Goal: Use online tool/utility: Utilize a website feature to perform a specific function

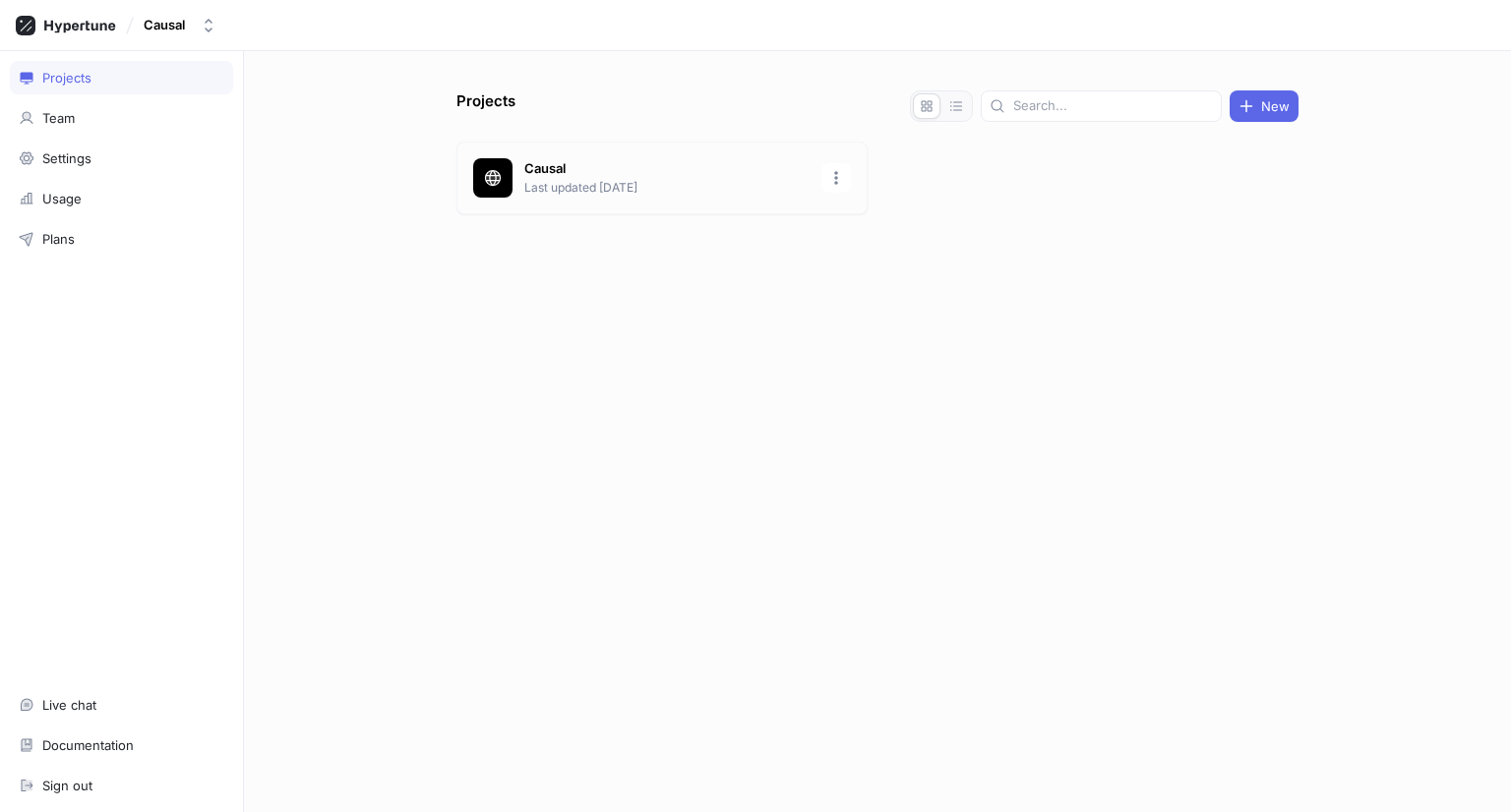
click at [594, 168] on p "Causal" at bounding box center [666, 169] width 285 height 20
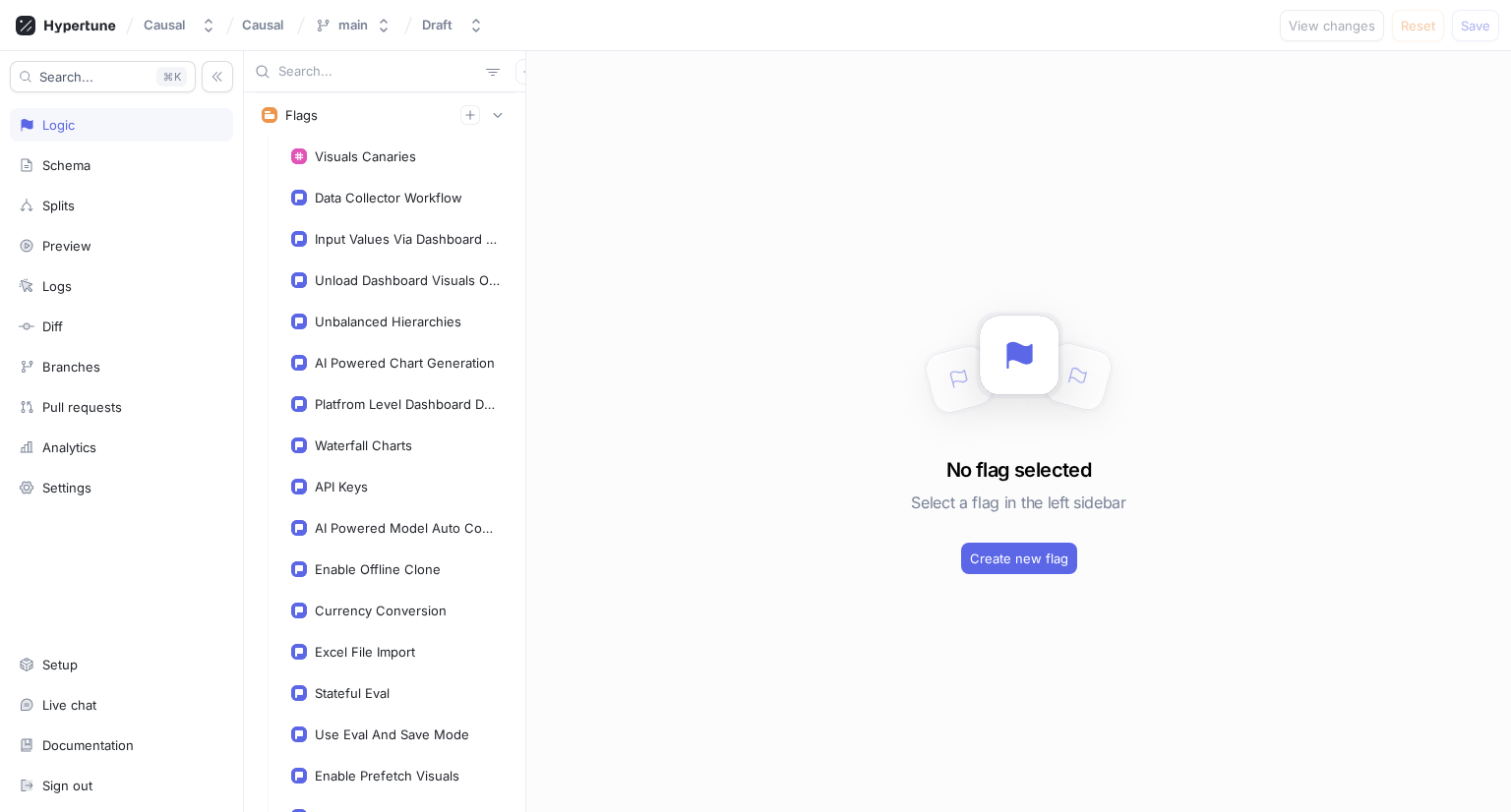
scroll to position [295, 0]
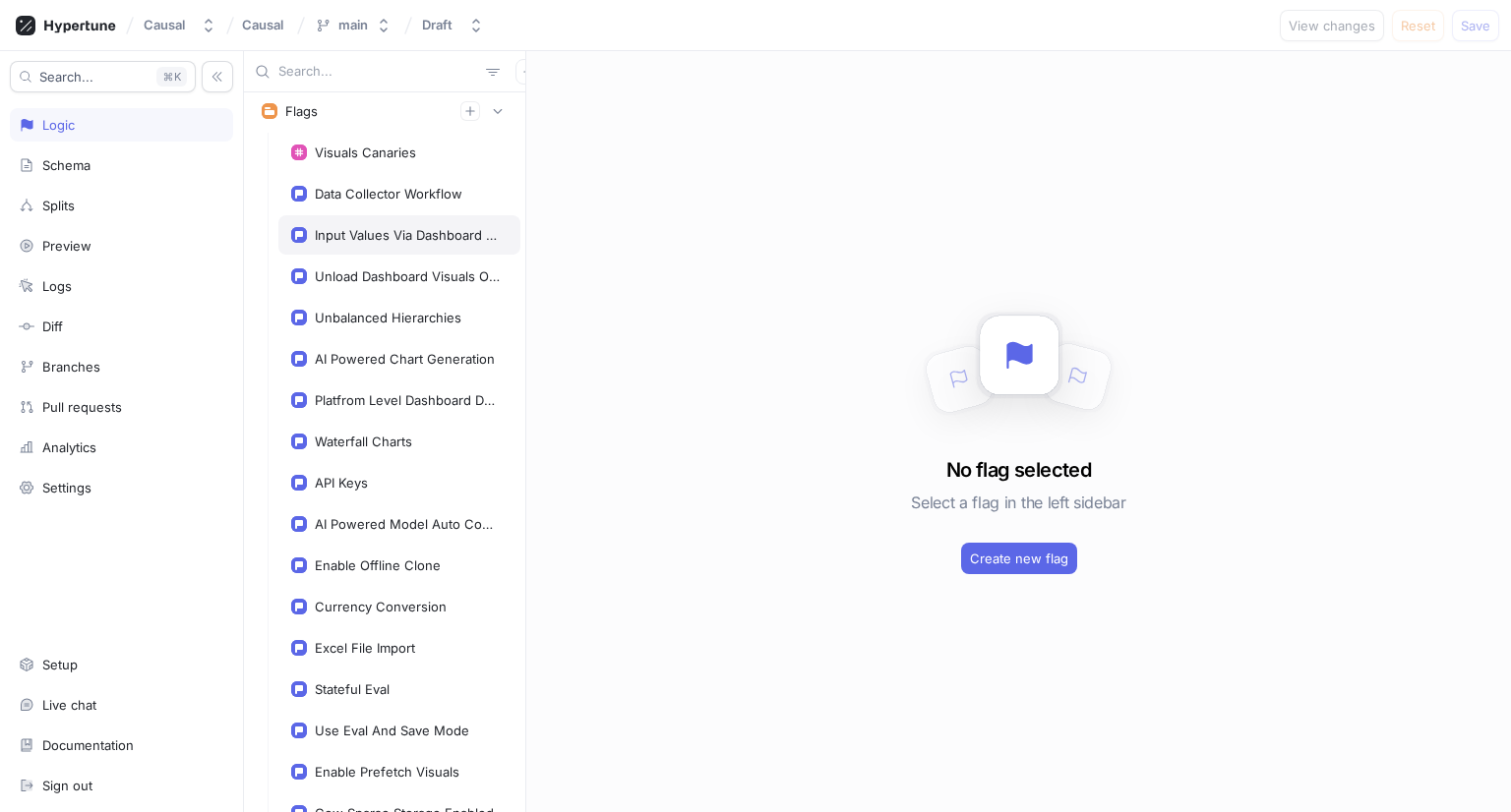
click at [423, 227] on div "Input Values Via Dashboard Access Type" at bounding box center [407, 235] width 185 height 16
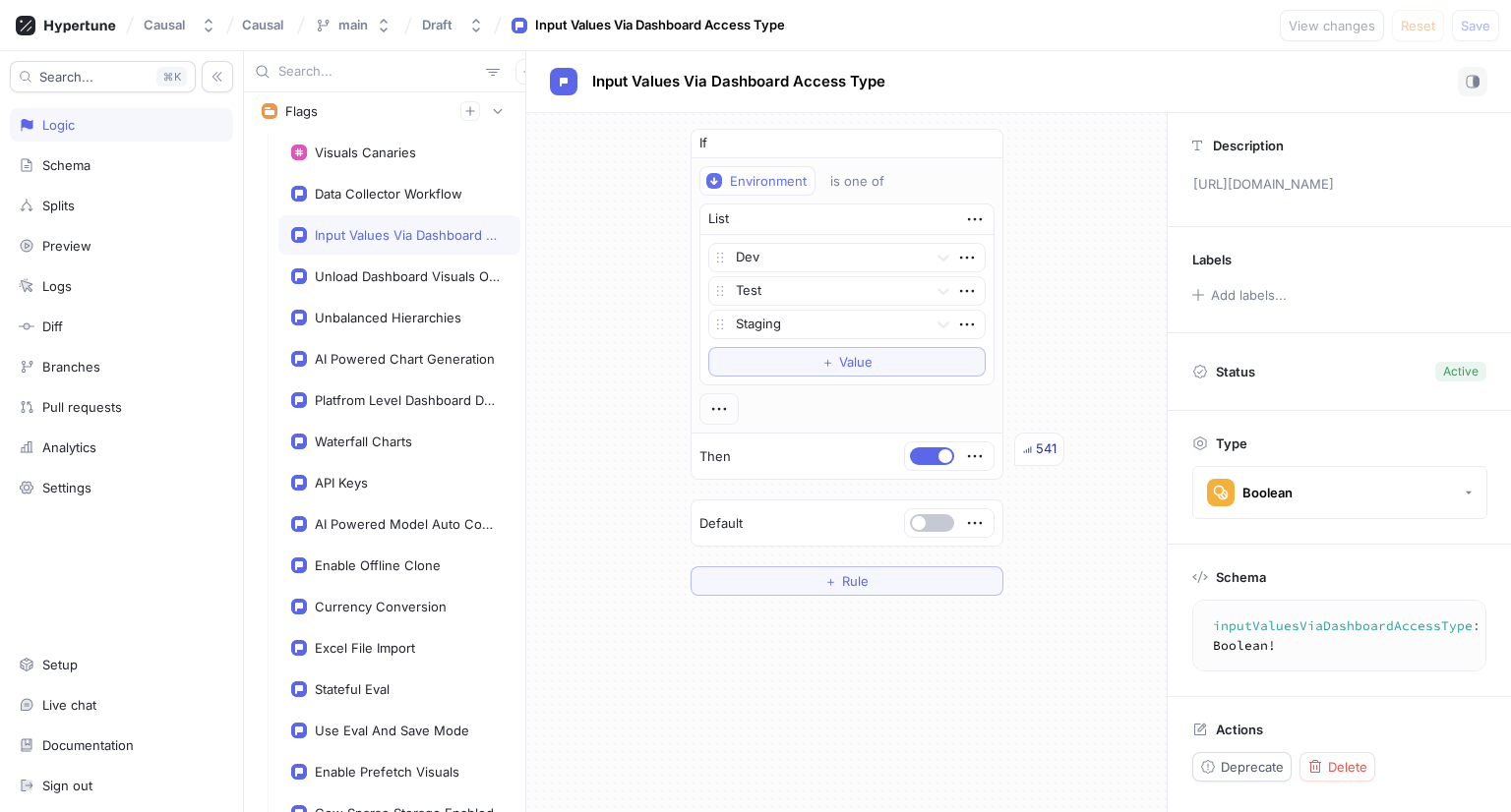
scroll to position [25, 0]
click at [421, 315] on div "Unbalanced Hierarchies" at bounding box center [388, 318] width 147 height 16
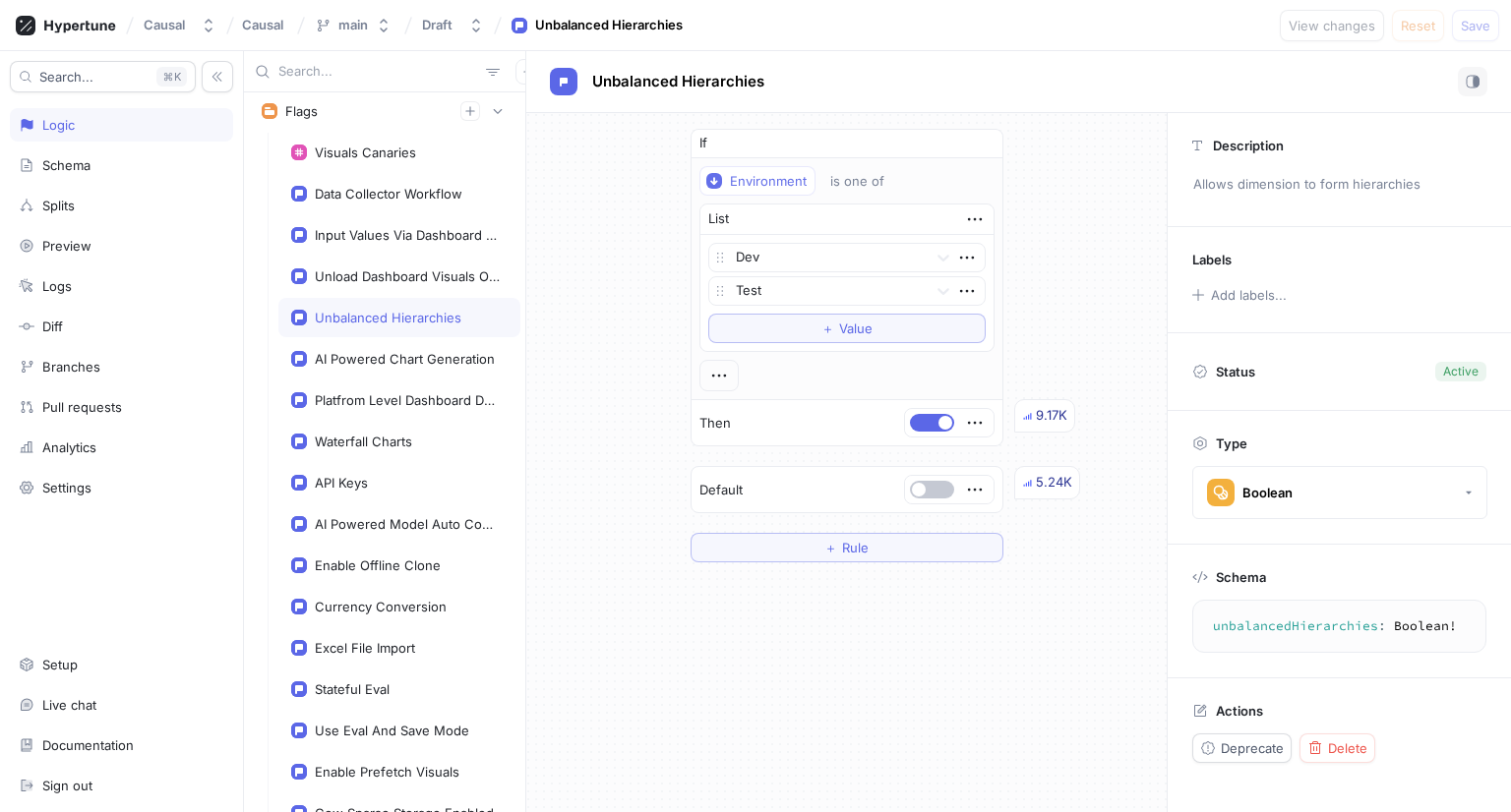
type textarea "unbalancedHierarchies: Boolean!"
click at [1332, 621] on textarea "unbalancedHierarchies: Boolean!" at bounding box center [1339, 626] width 276 height 35
